Goal: Task Accomplishment & Management: Use online tool/utility

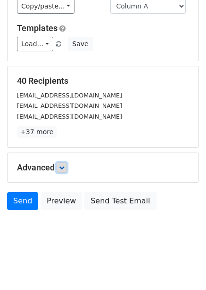
click at [67, 166] on link at bounding box center [62, 168] width 10 height 10
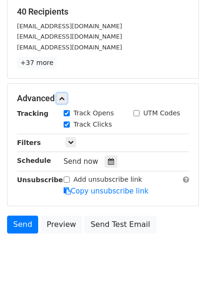
scroll to position [146, 0]
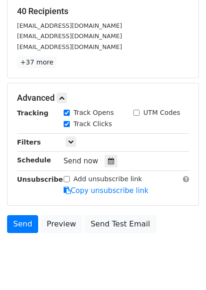
click at [115, 157] on div "Send now" at bounding box center [119, 161] width 111 height 13
click at [108, 164] on icon at bounding box center [111, 161] width 6 height 7
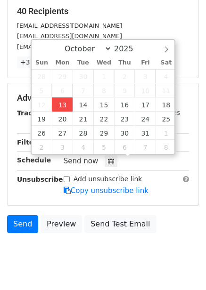
type input "2025-10-13 12:00"
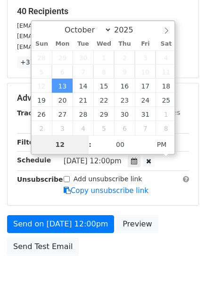
type input "4"
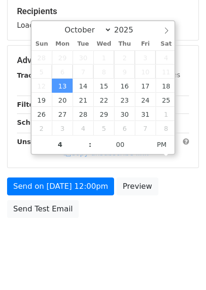
type input "2025-10-13 16:00"
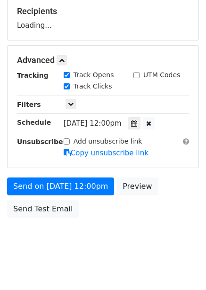
click at [152, 197] on div "Send on Oct 13 at 12:00pm Preview Send Test Email" at bounding box center [103, 200] width 206 height 45
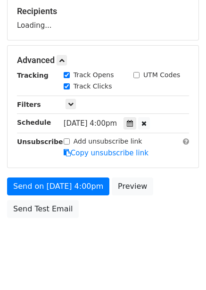
click at [80, 195] on div "Send on Oct 13 at 4:00pm Preview Send Test Email" at bounding box center [103, 200] width 206 height 45
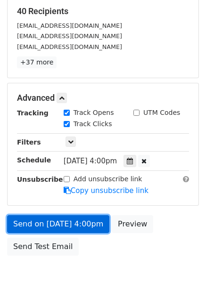
click at [82, 223] on link "Send on Oct 13 at 4:00pm" at bounding box center [58, 224] width 102 height 18
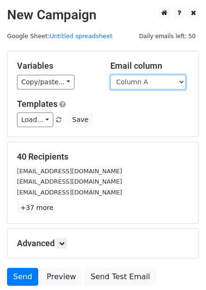
click at [171, 83] on select "Column A Column B Column C Column D Column E Column F" at bounding box center [147, 82] width 75 height 15
select select "Column B"
click at [110, 75] on select "Column A Column B Column C Column D Column E Column F" at bounding box center [147, 82] width 75 height 15
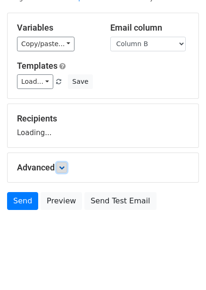
click at [62, 165] on icon at bounding box center [62, 168] width 6 height 6
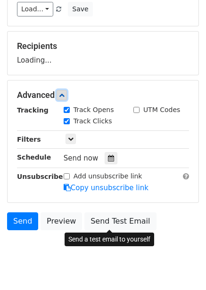
scroll to position [124, 0]
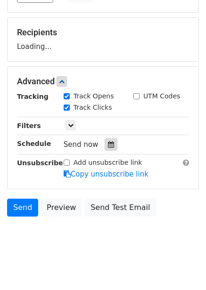
click at [109, 150] on div at bounding box center [111, 145] width 13 height 12
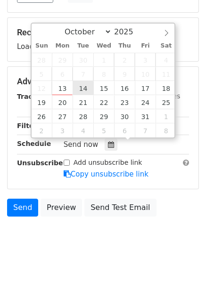
type input "2025-10-14 12:00"
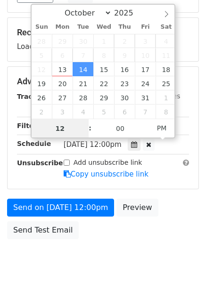
scroll to position [0, 0]
type input "5"
type input "2025-10-14 17:00"
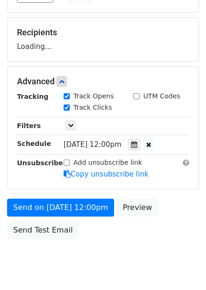
drag, startPoint x: 156, startPoint y: 202, endPoint x: 156, endPoint y: 208, distance: 6.1
click at [156, 204] on div "Send on Oct 14 at 12:00pm Preview Send Test Email" at bounding box center [103, 221] width 206 height 45
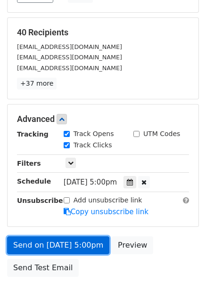
click at [72, 242] on link "Send on Oct 14 at 5:00pm" at bounding box center [58, 246] width 102 height 18
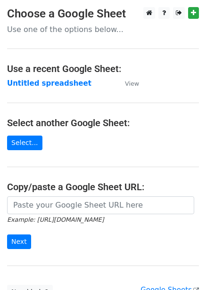
click at [46, 84] on strong "Untitled spreadsheet" at bounding box center [49, 83] width 84 height 8
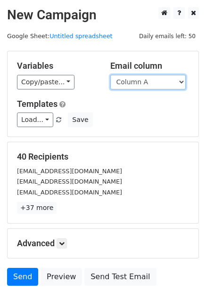
click at [151, 82] on select "Column A Column B Column C Column D Column E Column F" at bounding box center [147, 82] width 75 height 15
select select "Column C"
click at [110, 75] on select "Column A Column B Column C Column D Column E Column F" at bounding box center [147, 82] width 75 height 15
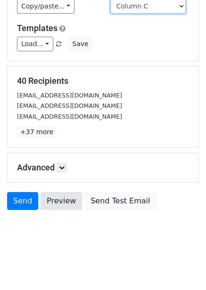
scroll to position [38, 0]
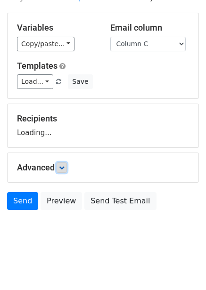
click at [67, 172] on link at bounding box center [62, 168] width 10 height 10
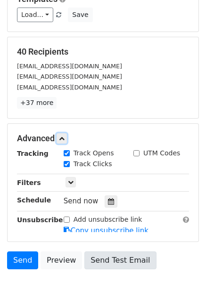
scroll to position [168, 0]
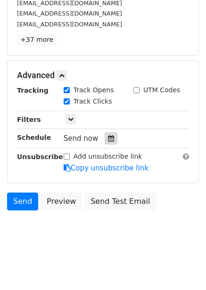
click at [108, 138] on icon at bounding box center [111, 138] width 6 height 7
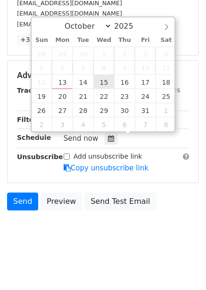
type input "2025-10-15 12:00"
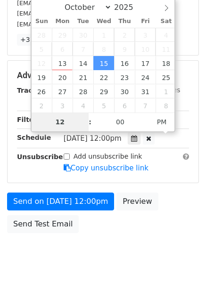
scroll to position [153, 0]
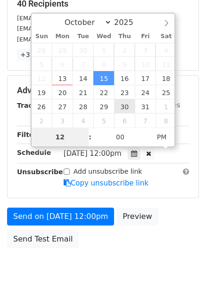
type input "6"
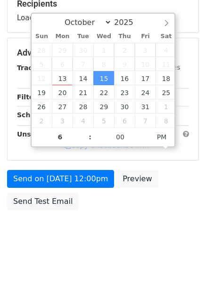
type input "2025-10-15 18:00"
click at [153, 197] on div "Send on Oct 15 at 12:00pm Preview Send Test Email" at bounding box center [103, 192] width 206 height 45
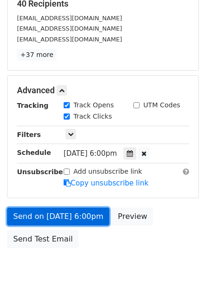
click at [90, 220] on link "Send on Oct 15 at 6:00pm" at bounding box center [58, 217] width 102 height 18
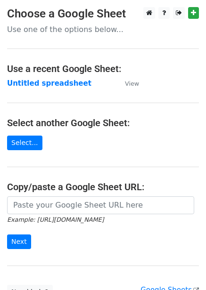
click at [61, 85] on strong "Untitled spreadsheet" at bounding box center [49, 83] width 84 height 8
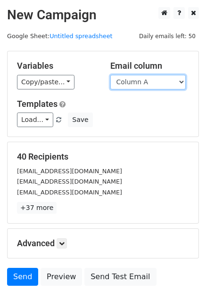
click at [143, 84] on select "Column A Column B Column C Column D Column E Column F" at bounding box center [147, 82] width 75 height 15
select select "Column E"
click at [110, 75] on select "Column A Column B Column C Column D Column E Column F" at bounding box center [147, 82] width 75 height 15
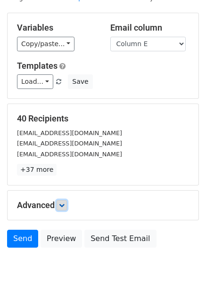
click at [61, 203] on icon at bounding box center [62, 206] width 6 height 6
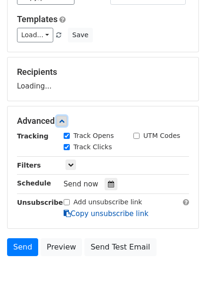
scroll to position [131, 0]
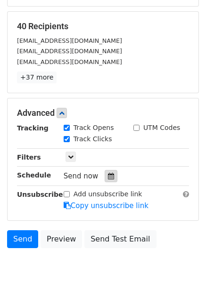
click at [108, 177] on icon at bounding box center [111, 176] width 6 height 7
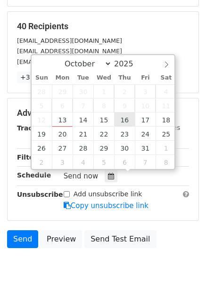
type input "2025-10-16 12:00"
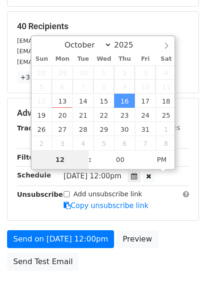
type input "7"
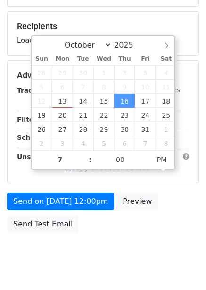
type input "2025-10-16 19:00"
click at [173, 212] on div "Send on Oct 16 at 12:00pm Preview Send Test Email" at bounding box center [103, 215] width 206 height 45
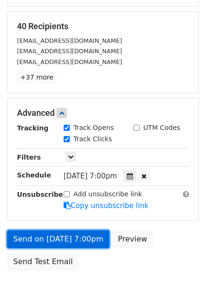
click at [86, 240] on link "Send on Oct 16 at 7:00pm" at bounding box center [58, 239] width 102 height 18
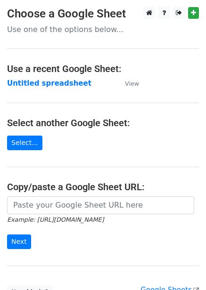
click at [60, 81] on strong "Untitled spreadsheet" at bounding box center [49, 83] width 84 height 8
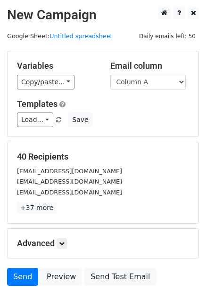
select select "Column E"
click at [110, 75] on select "Column A Column B Column C Column D Column E Column F" at bounding box center [147, 82] width 75 height 15
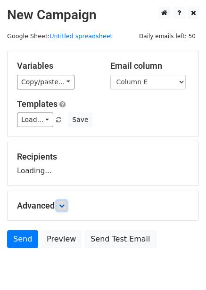
click at [65, 205] on icon at bounding box center [62, 206] width 6 height 6
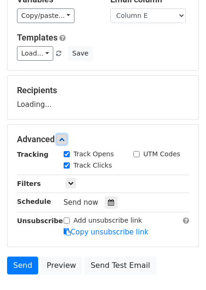
scroll to position [131, 0]
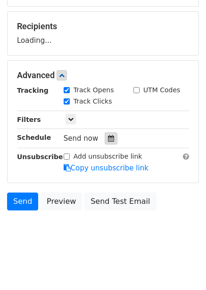
click at [106, 133] on div at bounding box center [111, 138] width 13 height 12
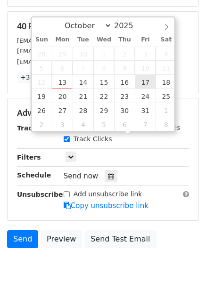
type input "2025-10-17 12:00"
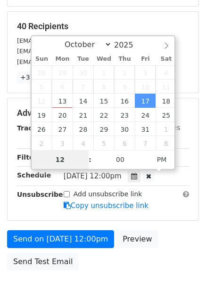
type input "8"
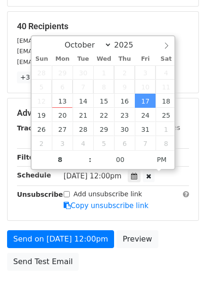
type input "2025-10-17 20:00"
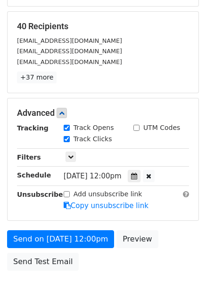
click at [167, 219] on form "Variables Copy/paste... {{Column A}} {{Column B}} {{Column C}} {{Column D}} {{C…" at bounding box center [103, 97] width 192 height 355
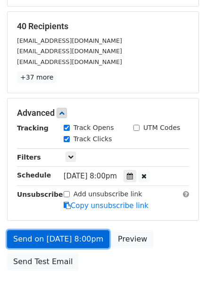
click at [83, 242] on link "Send on Oct 17 at 8:00pm" at bounding box center [58, 239] width 102 height 18
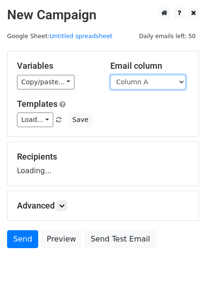
click at [147, 82] on select "Column A Column B Column C Column D Column E Column F" at bounding box center [147, 82] width 75 height 15
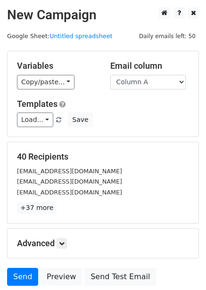
click at [140, 166] on div "[EMAIL_ADDRESS][DOMAIN_NAME]" at bounding box center [103, 171] width 186 height 11
drag, startPoint x: 147, startPoint y: 82, endPoint x: 147, endPoint y: 88, distance: 6.1
click at [147, 82] on select "Column A Column B Column C Column D Column E Column F" at bounding box center [147, 82] width 75 height 15
select select "Column F"
click at [110, 75] on select "Column A Column B Column C Column D Column E Column F" at bounding box center [147, 82] width 75 height 15
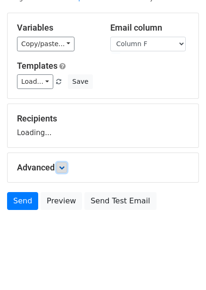
click at [65, 169] on icon at bounding box center [62, 168] width 6 height 6
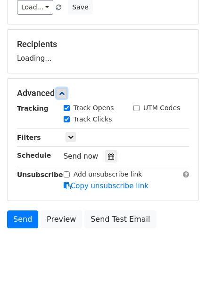
scroll to position [114, 0]
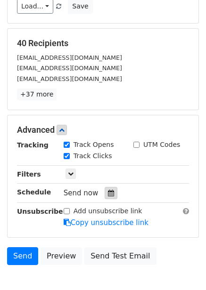
click at [108, 156] on div "Track Clicks" at bounding box center [92, 156] width 70 height 11
click at [108, 199] on div at bounding box center [111, 193] width 13 height 12
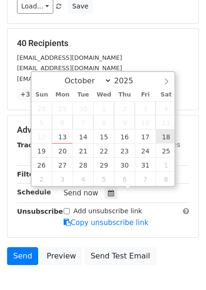
type input "[DATE] 12:00"
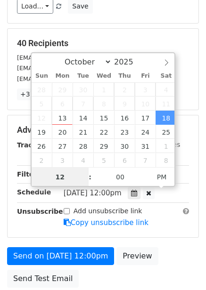
scroll to position [0, 0]
type input "9"
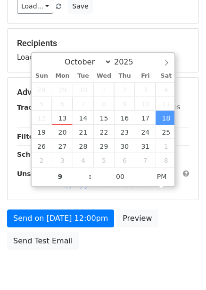
type input "[DATE] 21:00"
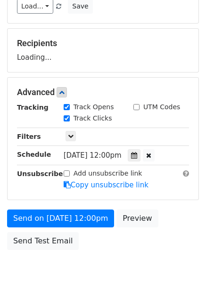
click at [186, 212] on div "Send on [DATE] 12:00pm Preview Send Test Email" at bounding box center [103, 232] width 206 height 45
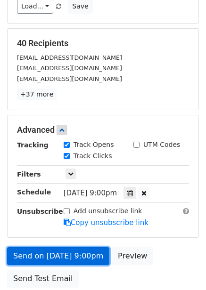
click at [89, 253] on link "Send on [DATE] 9:00pm" at bounding box center [58, 256] width 102 height 18
